Goal: Information Seeking & Learning: Learn about a topic

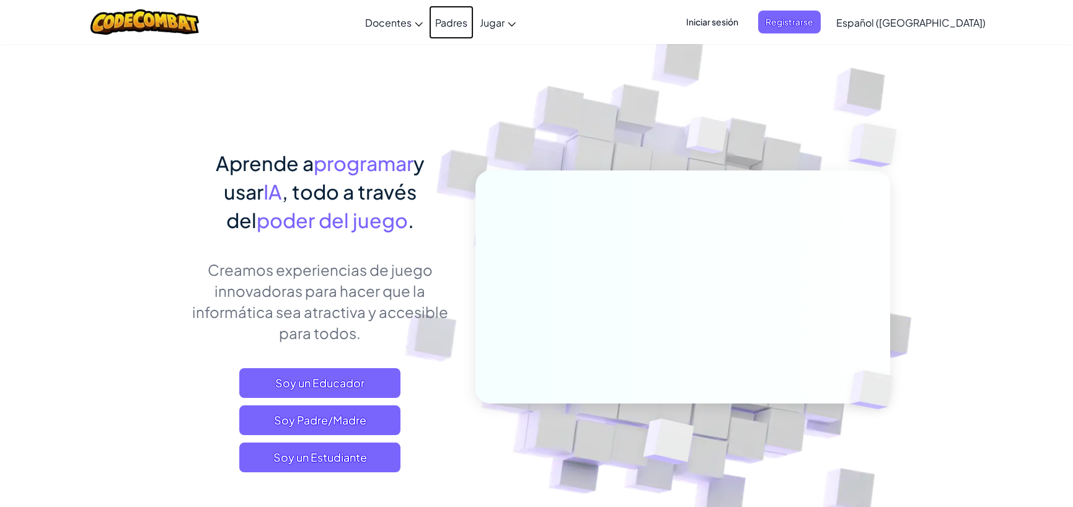
click at [462, 23] on link "Padres" at bounding box center [451, 22] width 45 height 33
